Goal: Check status: Check status

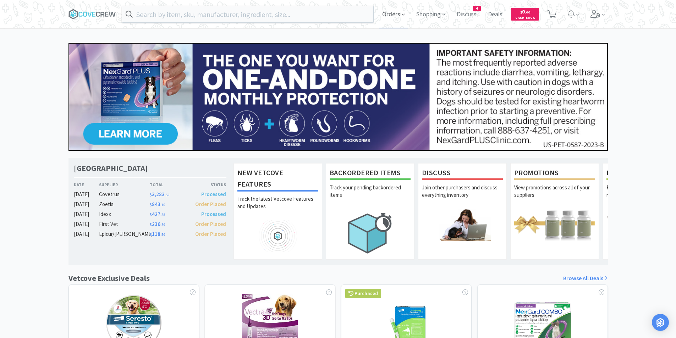
click at [396, 17] on span "Orders" at bounding box center [393, 14] width 28 height 28
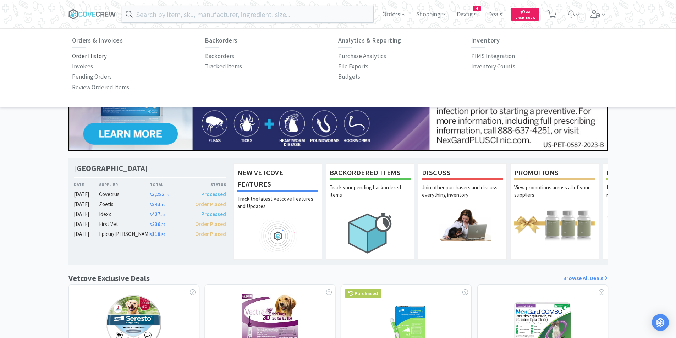
click at [96, 57] on p "Order History" at bounding box center [89, 56] width 35 height 10
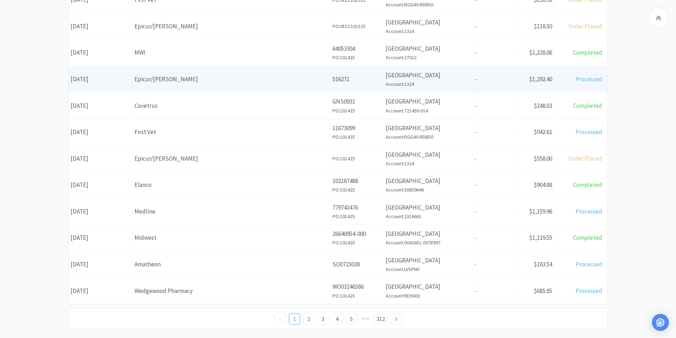
scroll to position [247, 0]
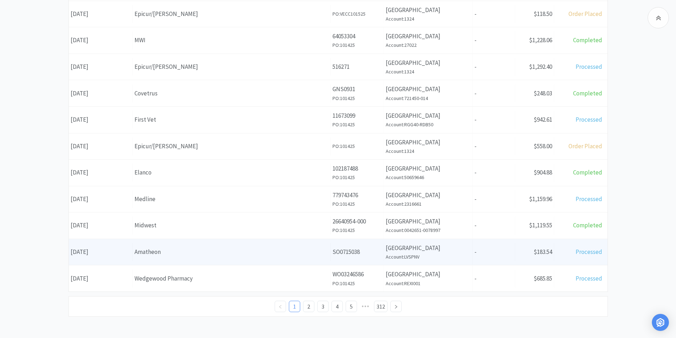
click at [168, 251] on div "Amatheon" at bounding box center [232, 252] width 194 height 10
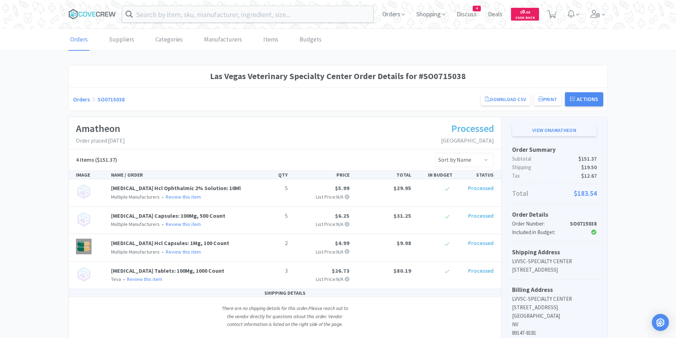
click at [536, 134] on link "View on Amatheon" at bounding box center [554, 130] width 85 height 12
